Goal: Task Accomplishment & Management: Complete application form

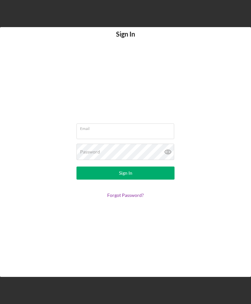
click at [122, 139] on input "Email" at bounding box center [125, 131] width 98 height 16
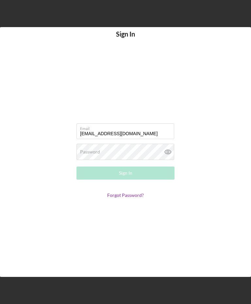
type input "[EMAIL_ADDRESS][DOMAIN_NAME]"
click at [135, 160] on div "Password Required" at bounding box center [125, 152] width 98 height 16
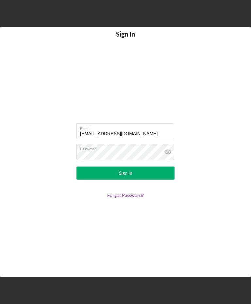
click at [153, 179] on button "Sign In" at bounding box center [125, 172] width 98 height 13
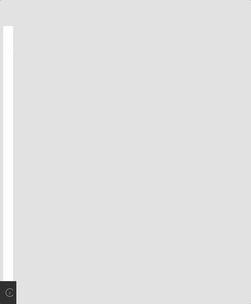
click at [13, 58] on div "Projects Projects Activity Product Status View 17 minutes ago Small Business Lo…" at bounding box center [125, 152] width 251 height 304
click at [8, 50] on div "Activity Product Status View 17 minutes ago Small Business Loan Application Act…" at bounding box center [8, 153] width 10 height 255
click at [183, 137] on div "Projects Projects Activity Product Status View 17 minutes ago Small Business Lo…" at bounding box center [125, 152] width 251 height 304
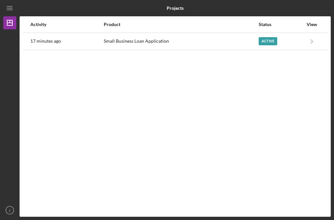
click at [250, 39] on div "Active" at bounding box center [268, 41] width 19 height 8
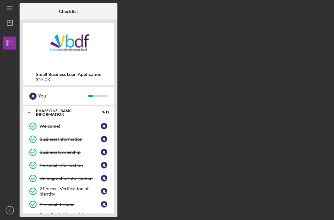
click at [77, 115] on div "Icon/Expander Phase One - Basic Information 9 / 12" at bounding box center [68, 112] width 91 height 13
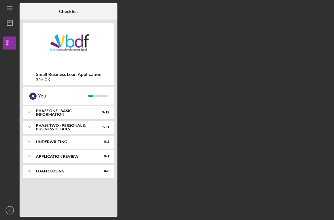
click at [82, 128] on div "PHASE TWO - PERSONAL & BUSINESS DETAILS" at bounding box center [64, 128] width 57 height 8
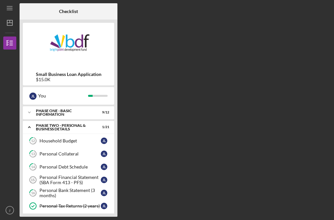
click at [86, 125] on div "PHASE TWO - PERSONAL & BUSINESS DETAILS" at bounding box center [64, 128] width 57 height 8
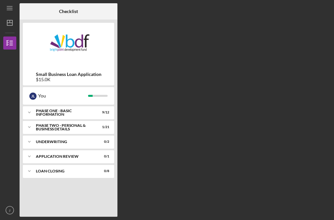
click at [15, 11] on icon "Icon/Menu" at bounding box center [10, 8] width 15 height 15
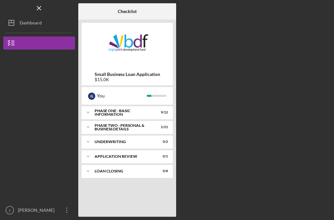
click at [14, 23] on polygon "button" at bounding box center [11, 22] width 5 height 5
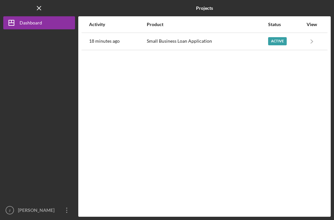
click at [66, 21] on button "Icon/Dashboard Dashboard" at bounding box center [39, 22] width 72 height 13
click at [250, 36] on div "Active" at bounding box center [285, 41] width 35 height 16
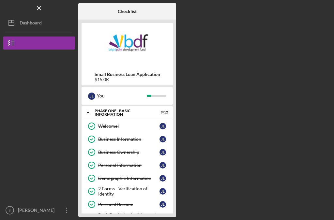
click at [34, 40] on button "Small Business Loan Application" at bounding box center [39, 43] width 72 height 13
click at [43, 9] on icon "Icon/Menu Close" at bounding box center [39, 8] width 15 height 15
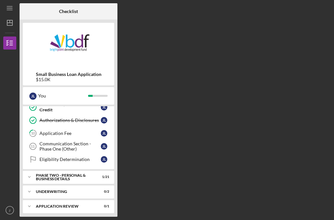
click at [62, 171] on div "Icon/Expander PHASE TWO - PERSONAL & BUSINESS DETAILS 1 / 21" at bounding box center [68, 177] width 91 height 13
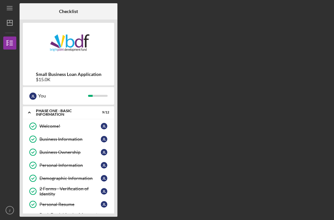
click at [83, 112] on div "Phase One - Basic Information" at bounding box center [64, 113] width 57 height 8
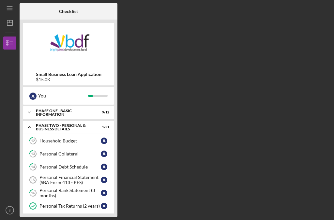
click at [92, 130] on div "PHASE TWO - PERSONAL & BUSINESS DETAILS" at bounding box center [64, 128] width 57 height 8
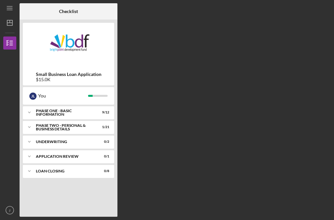
click at [81, 113] on div "Phase One - Basic Information" at bounding box center [64, 113] width 57 height 8
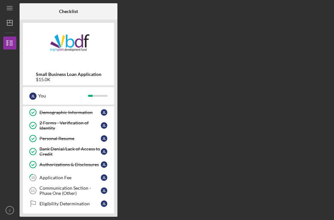
scroll to position [84, 0]
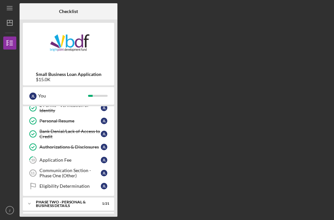
click at [91, 205] on div "PHASE TWO - PERSONAL & BUSINESS DETAILS" at bounding box center [64, 204] width 57 height 8
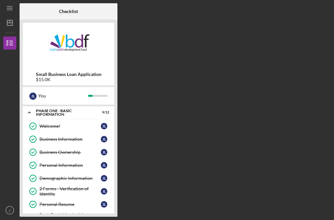
scroll to position [0, 0]
click at [88, 112] on div "Phase One - Basic Information" at bounding box center [64, 113] width 57 height 8
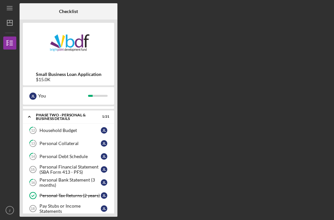
scroll to position [12, 0]
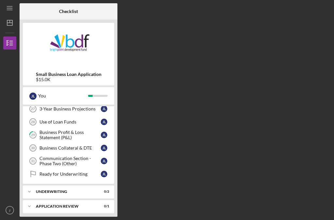
click at [90, 191] on div "Icon/Expander Underwriting 0 / 2" at bounding box center [68, 191] width 91 height 13
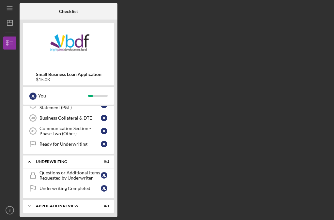
scroll to position [257, 0]
click at [83, 160] on div "Underwriting" at bounding box center [64, 162] width 57 height 4
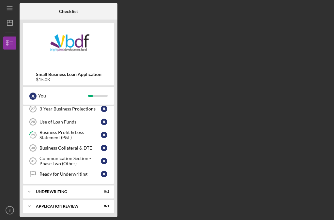
click at [90, 219] on div "Loan Closing" at bounding box center [64, 221] width 57 height 4
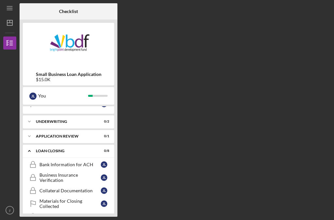
click at [80, 149] on div "Loan Closing" at bounding box center [64, 151] width 57 height 4
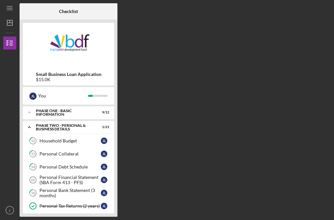
scroll to position [0, 0]
click at [89, 124] on div "PHASE TWO - PERSONAL & BUSINESS DETAILS" at bounding box center [64, 128] width 57 height 8
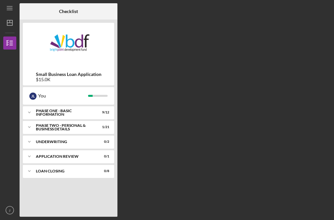
click at [89, 124] on div "PHASE TWO - PERSONAL & BUSINESS DETAILS" at bounding box center [64, 128] width 57 height 8
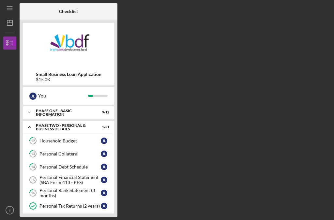
click at [10, 217] on icon "jl" at bounding box center [9, 210] width 13 height 16
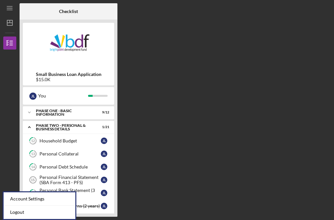
click at [23, 206] on link "Logout" at bounding box center [40, 212] width 72 height 13
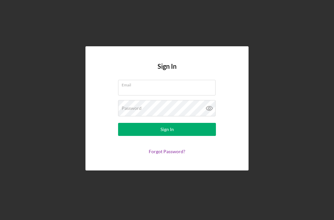
scroll to position [5, 0]
